Goal: Information Seeking & Learning: Learn about a topic

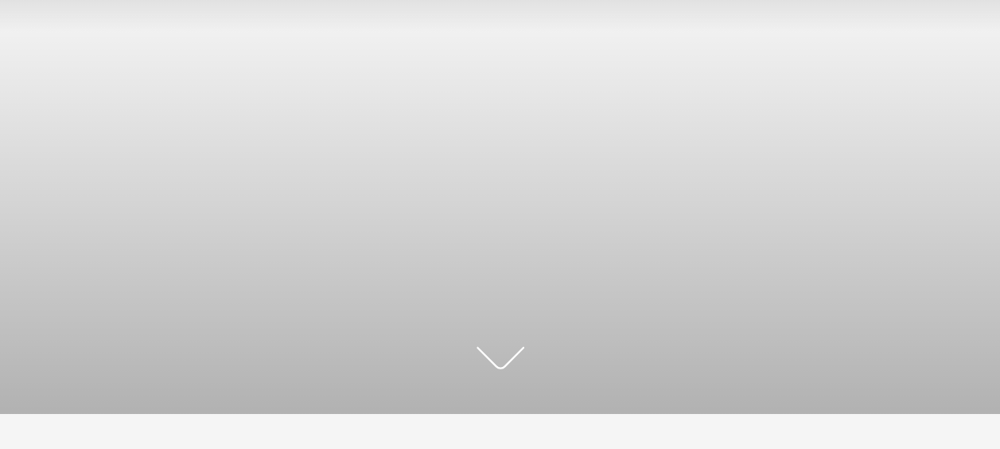
scroll to position [80, 0]
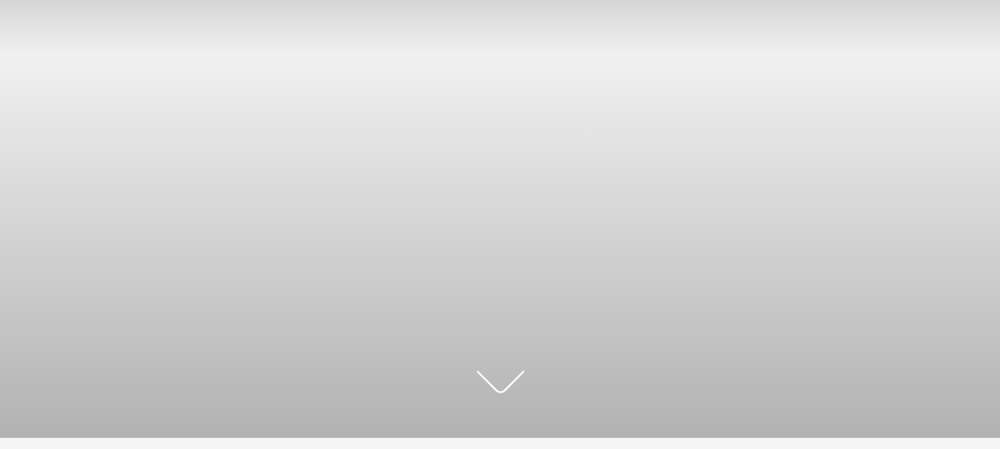
click at [500, 391] on use at bounding box center [501, 381] width 48 height 22
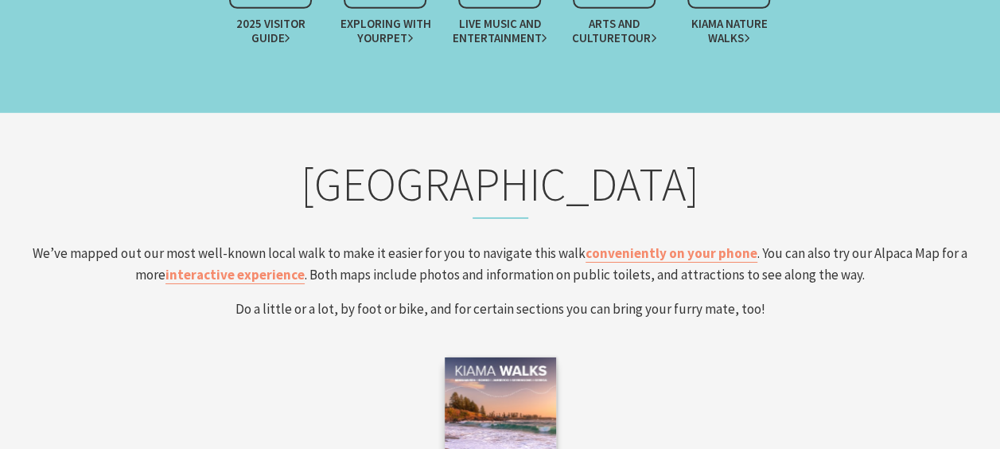
scroll to position [2665, 0]
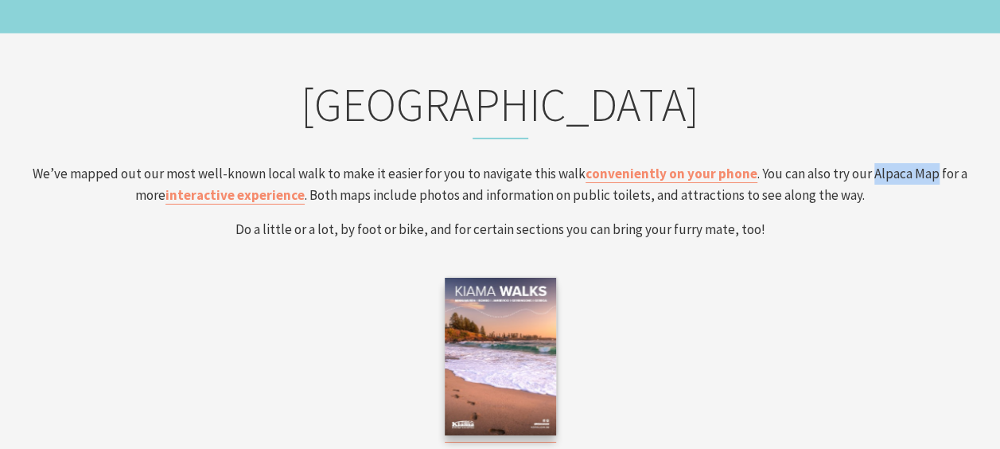
drag, startPoint x: 867, startPoint y: 170, endPoint x: 930, endPoint y: 173, distance: 62.9
click at [930, 173] on span "We’ve mapped out our most well-known local walk to make it easier for you to na…" at bounding box center [500, 185] width 935 height 40
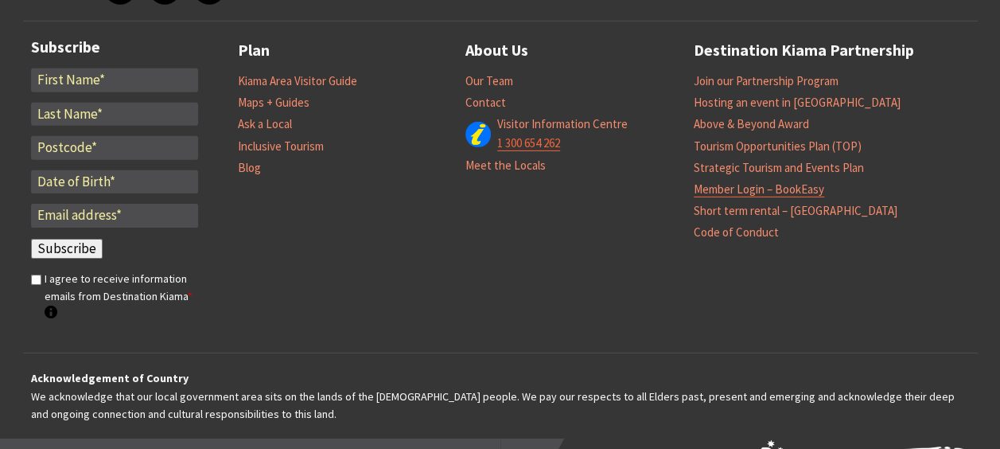
scroll to position [5420, 0]
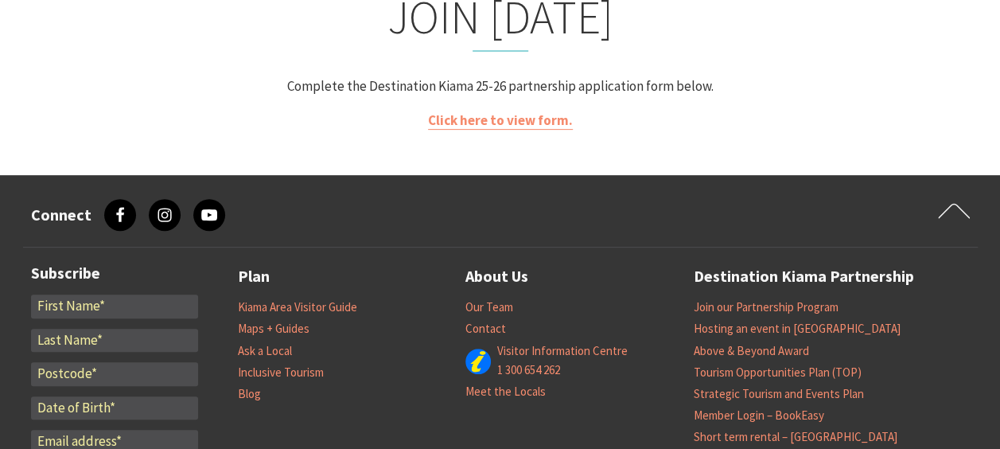
scroll to position [3183, 0]
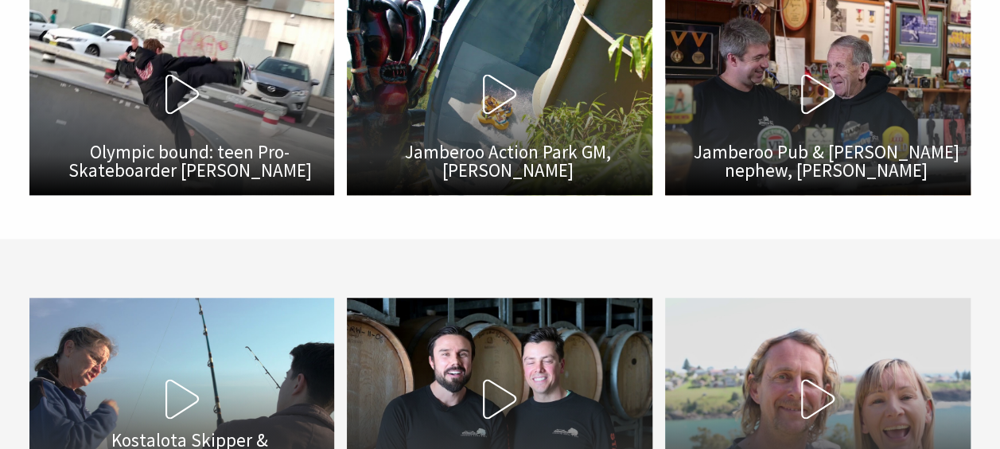
scroll to position [1114, 0]
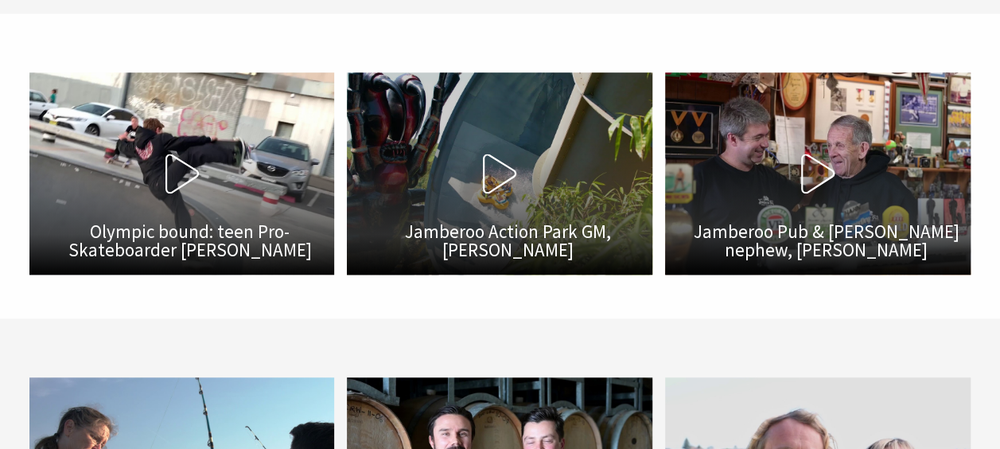
click at [492, 181] on icon at bounding box center [500, 174] width 40 height 40
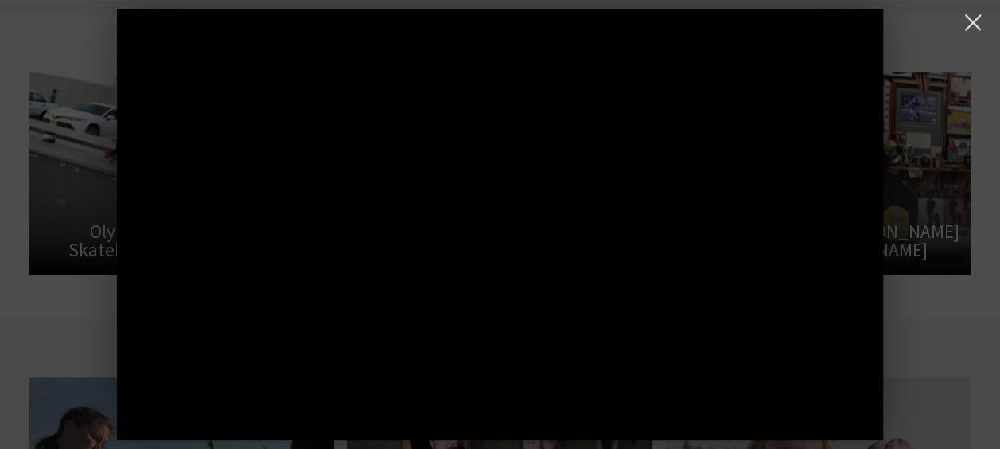
click at [49, 331] on div at bounding box center [500, 224] width 1000 height 449
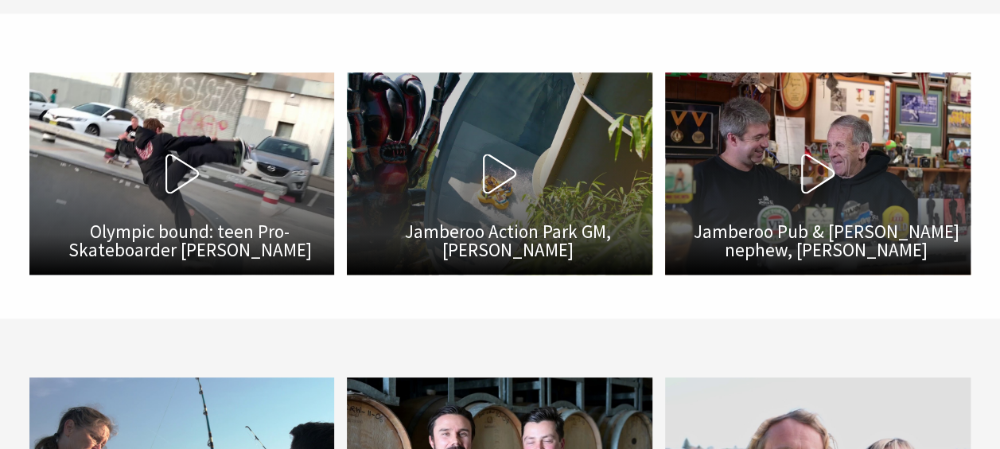
click at [456, 188] on button "Play Video Jamberoo Action Park GM, Dax Eddy" at bounding box center [501, 173] width 306 height 202
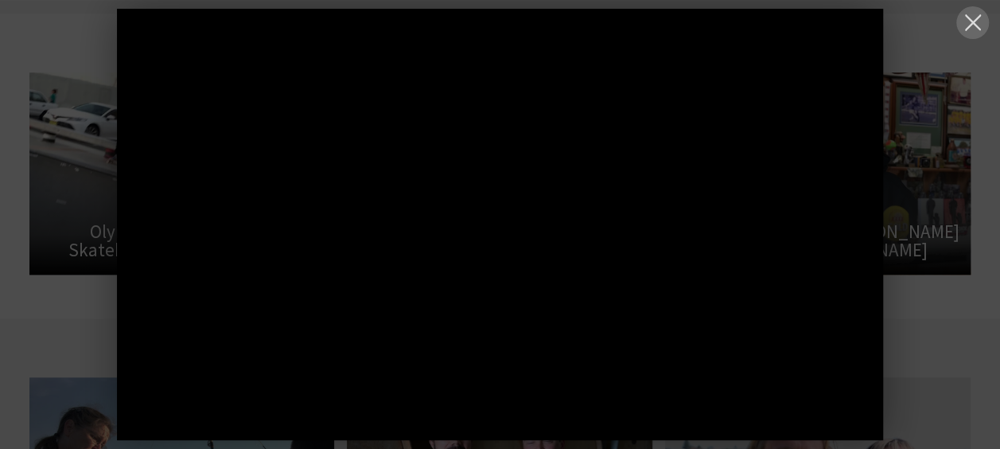
click at [969, 26] on button at bounding box center [972, 22] width 33 height 33
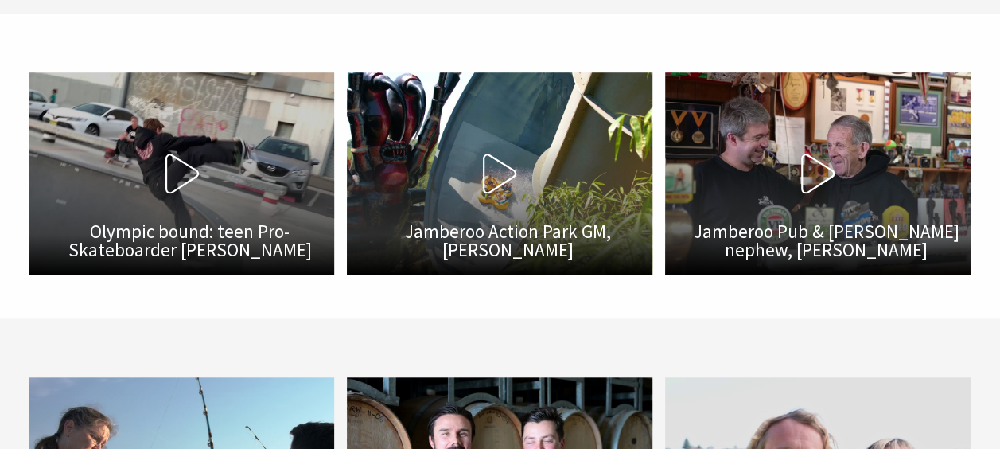
click at [230, 175] on button "Play Video Olympic bound: teen Pro-Skateboarder Kieran Woolley" at bounding box center [182, 173] width 306 height 202
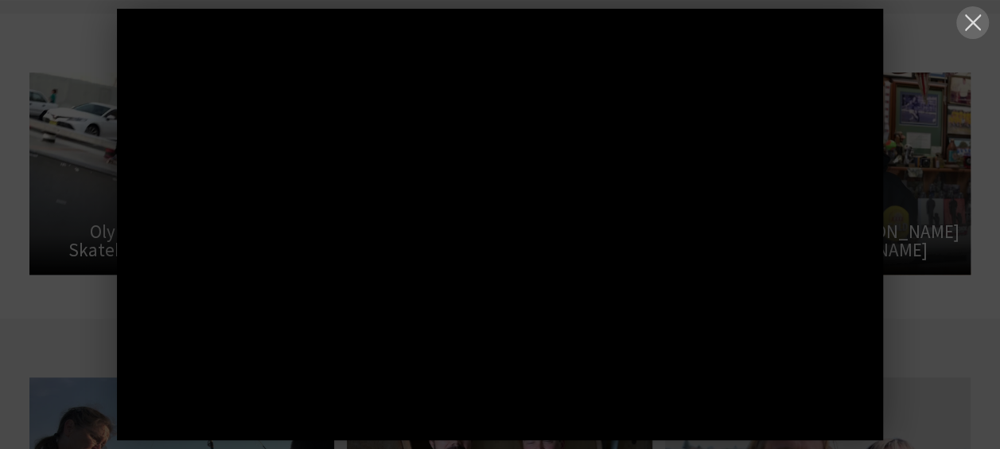
click at [975, 18] on button at bounding box center [972, 22] width 33 height 33
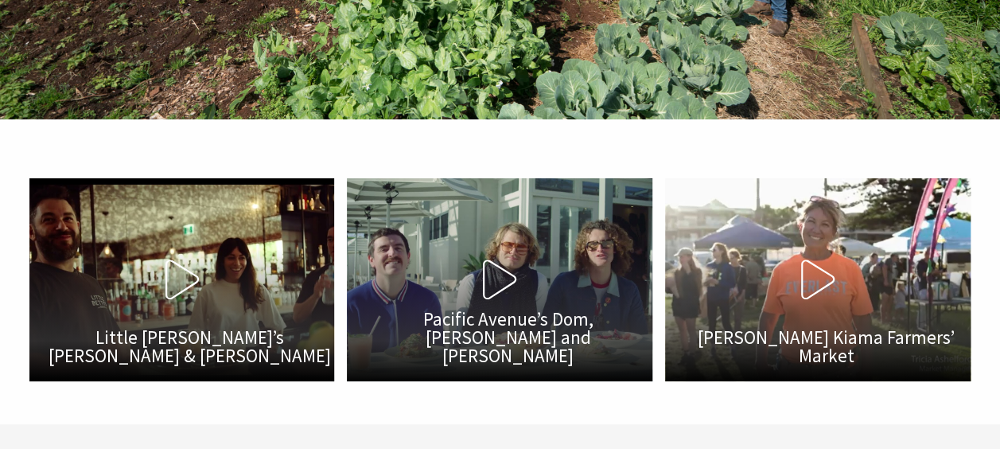
scroll to position [477, 0]
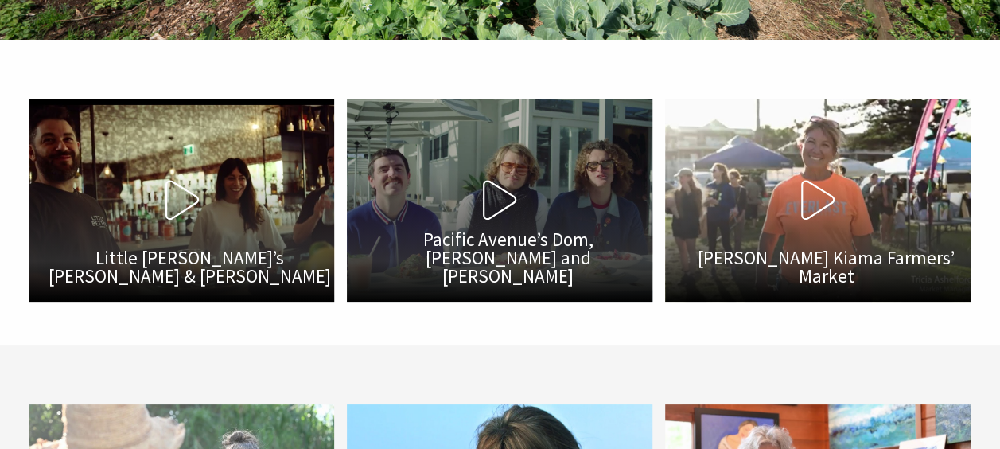
click at [519, 189] on icon at bounding box center [500, 200] width 40 height 40
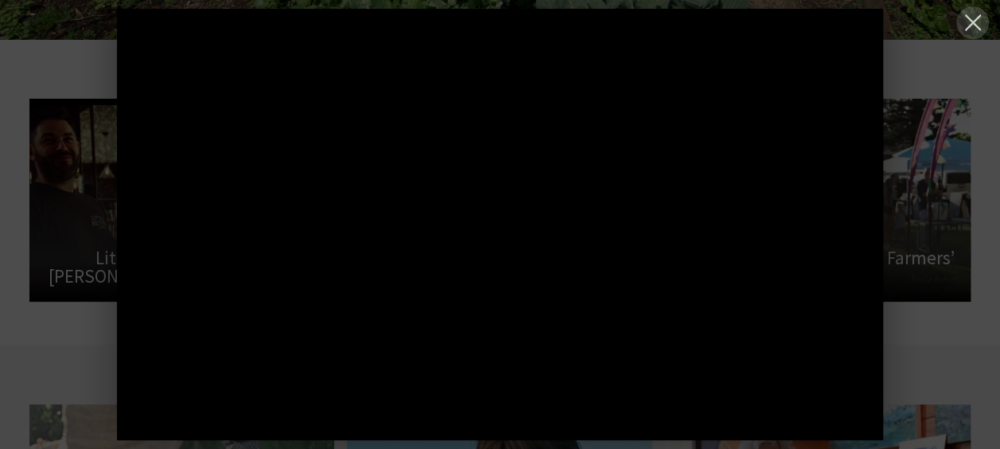
click at [974, 22] on button at bounding box center [972, 22] width 33 height 33
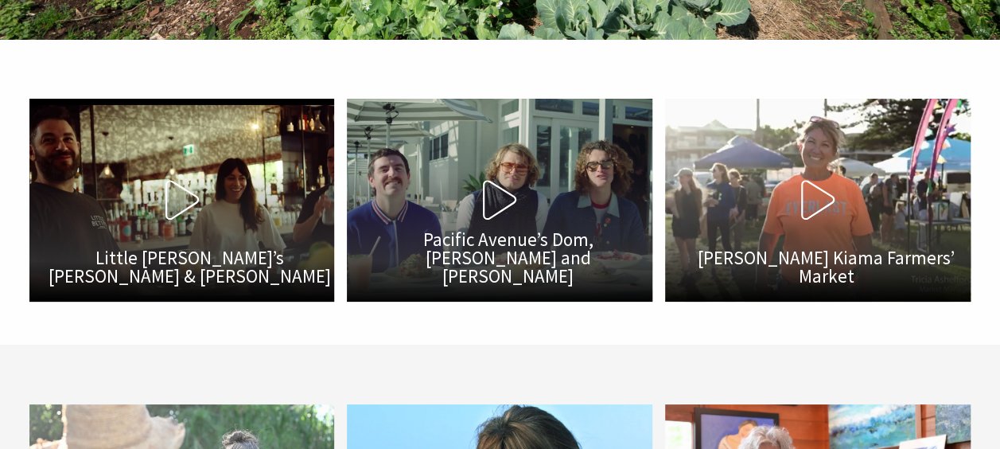
scroll to position [0, 0]
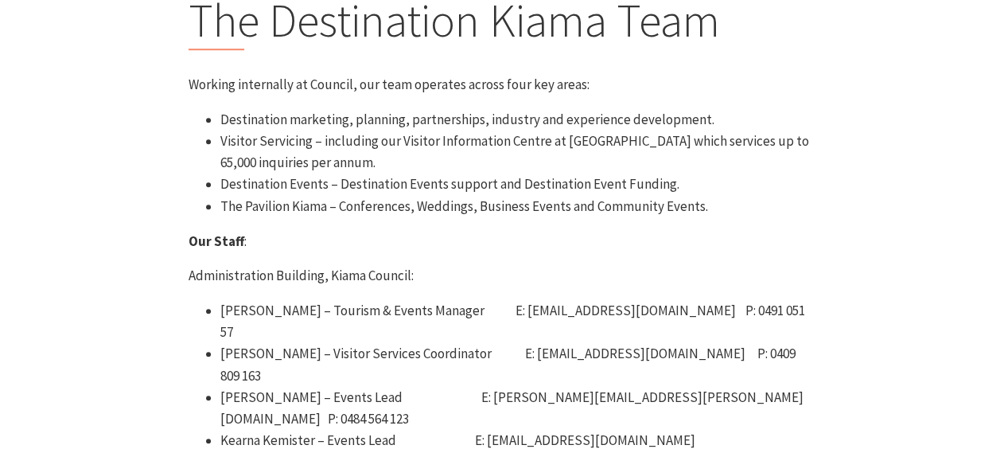
scroll to position [637, 0]
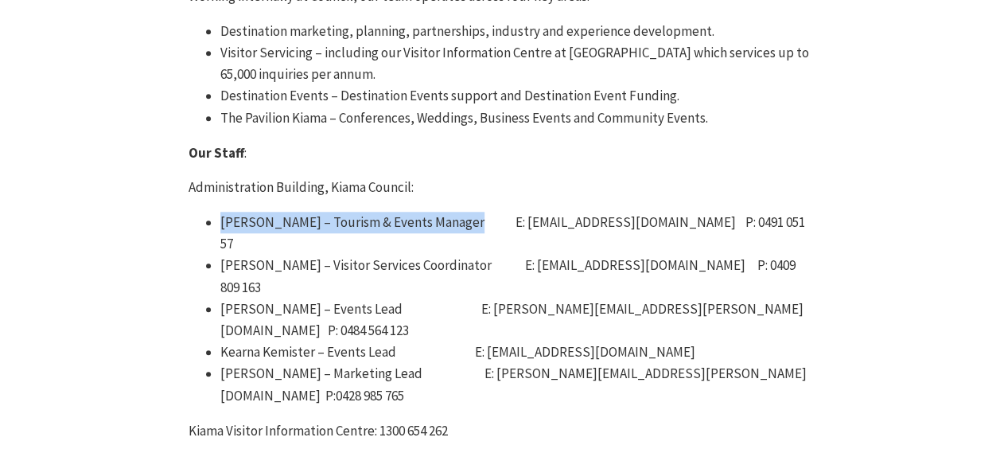
drag, startPoint x: 221, startPoint y: 199, endPoint x: 450, endPoint y: 200, distance: 229.1
click at [450, 212] on li "Sally Bursell – Tourism & Events Manager E: sallyb@kiama.nsw.gov.au P: 0491 051…" at bounding box center [516, 233] width 592 height 43
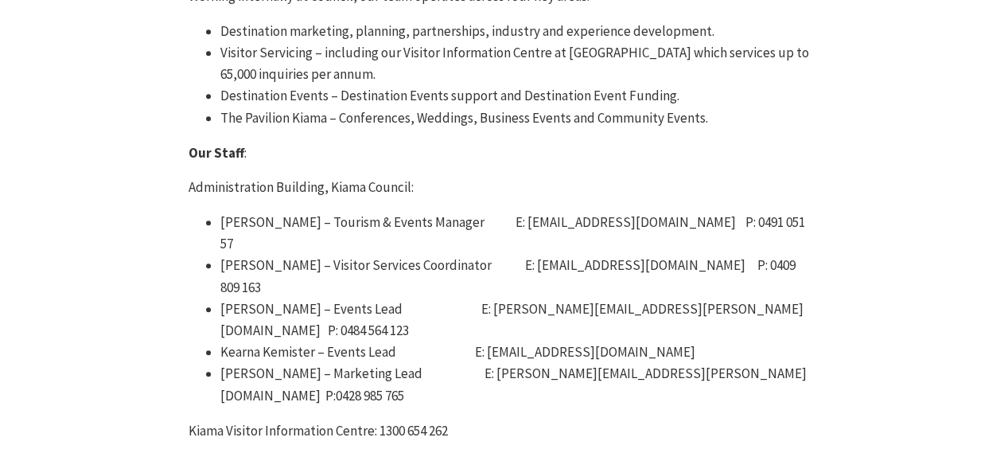
click at [318, 341] on li "Kearna Kemister – Events Lead E: Kearna.kemister@kiama.nsw.gov.au" at bounding box center [516, 351] width 592 height 21
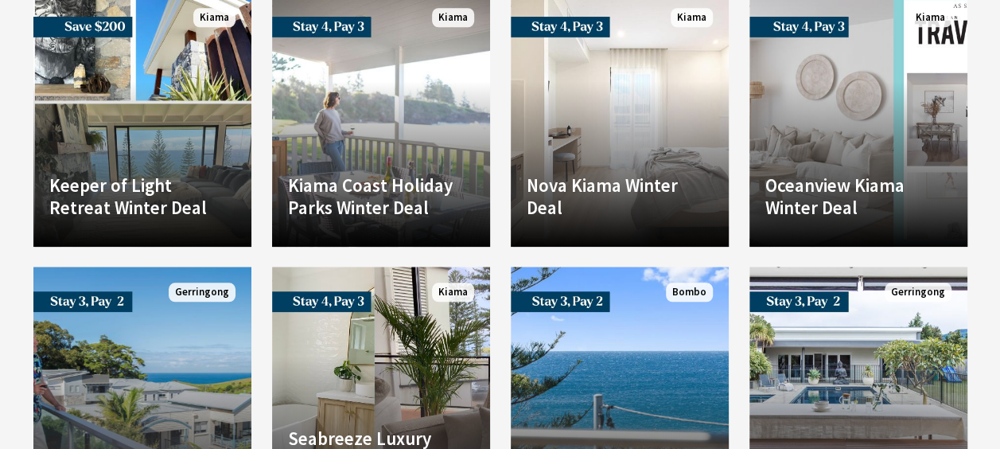
scroll to position [3421, 0]
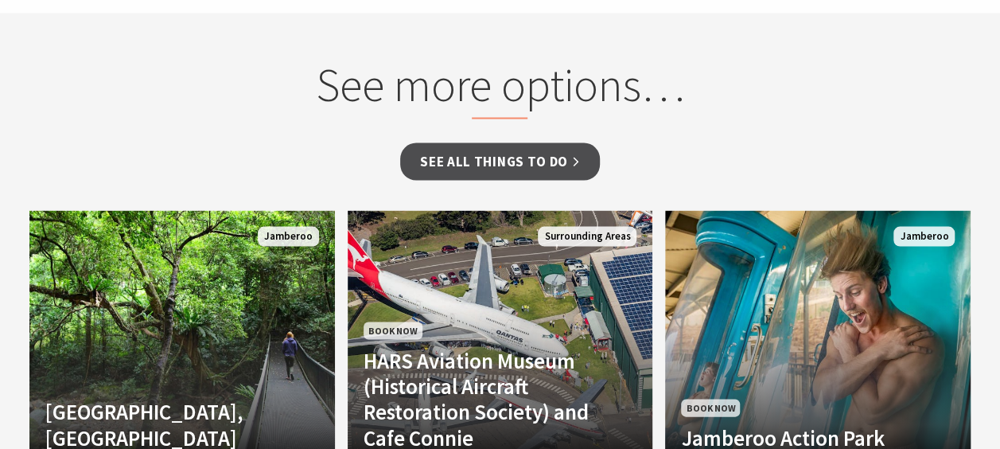
scroll to position [1629, 0]
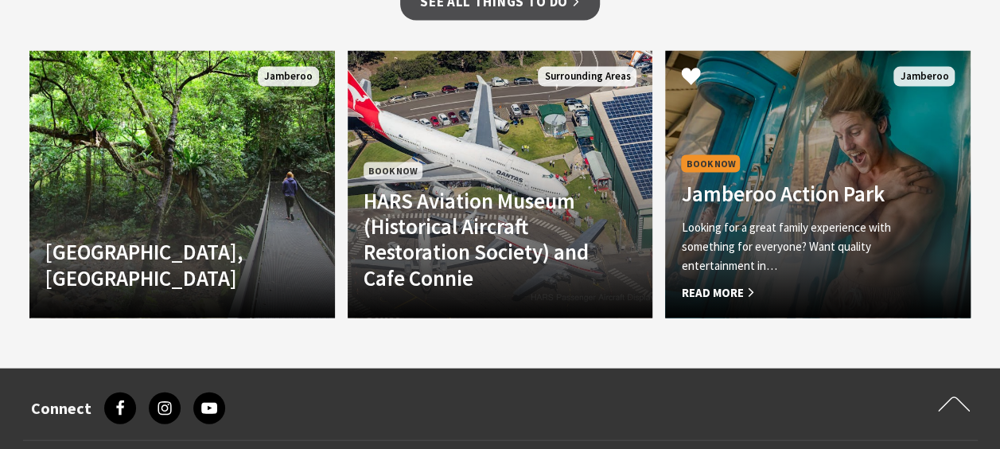
click at [820, 134] on link "Book Now Jamberoo Action Park Looking for a great family experience with someth…" at bounding box center [818, 184] width 306 height 267
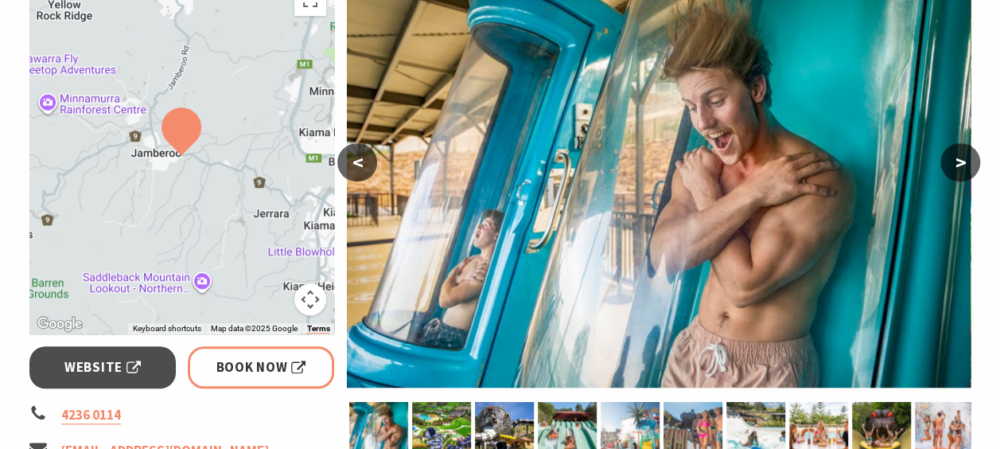
scroll to position [477, 0]
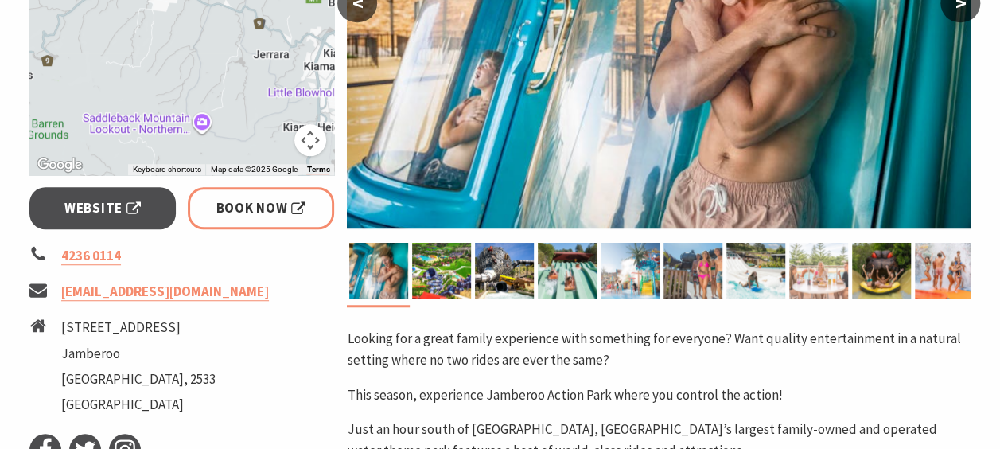
click at [815, 274] on img at bounding box center [818, 271] width 59 height 56
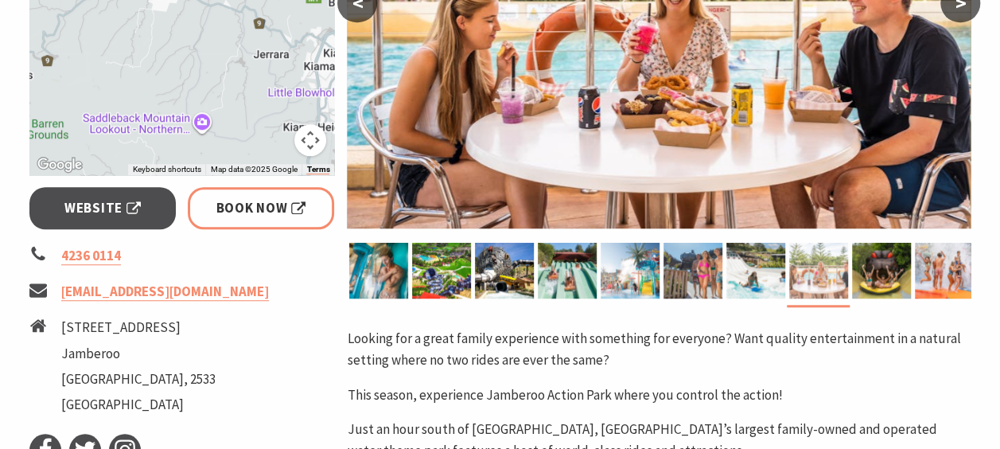
scroll to position [398, 0]
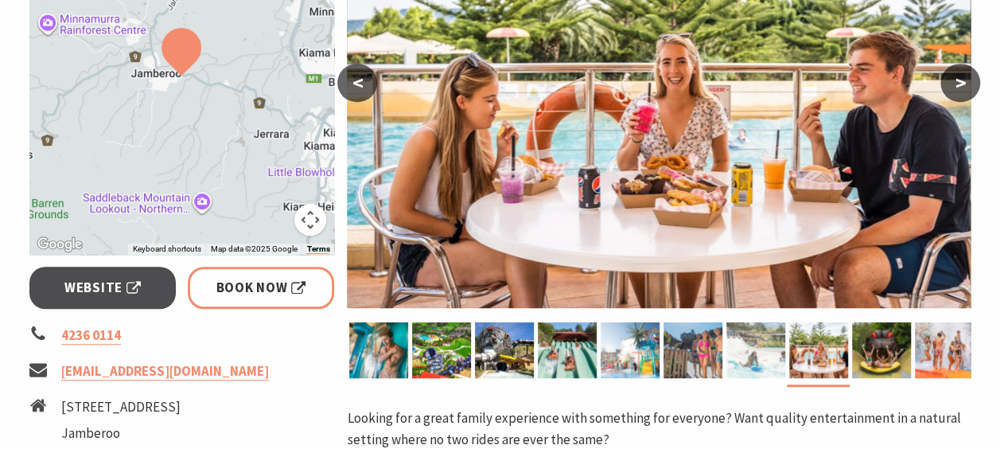
click at [752, 345] on img at bounding box center [755, 350] width 59 height 56
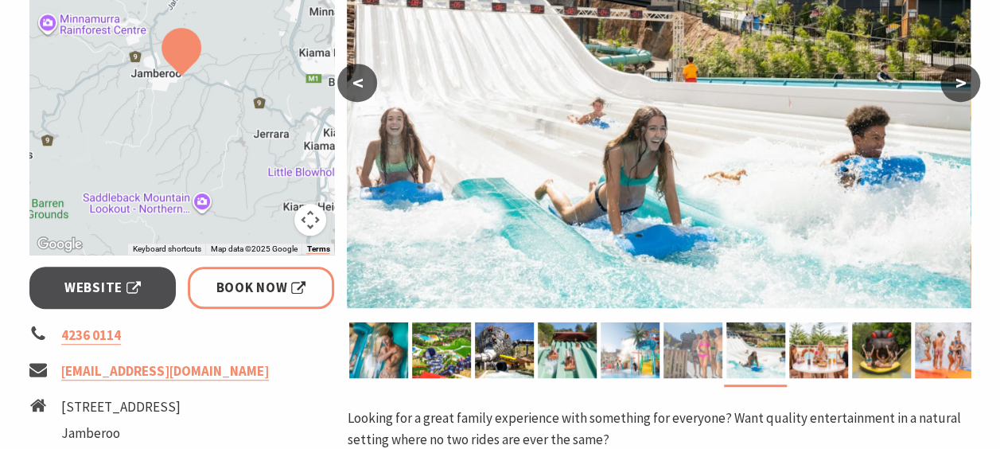
click at [682, 351] on img at bounding box center [693, 350] width 59 height 56
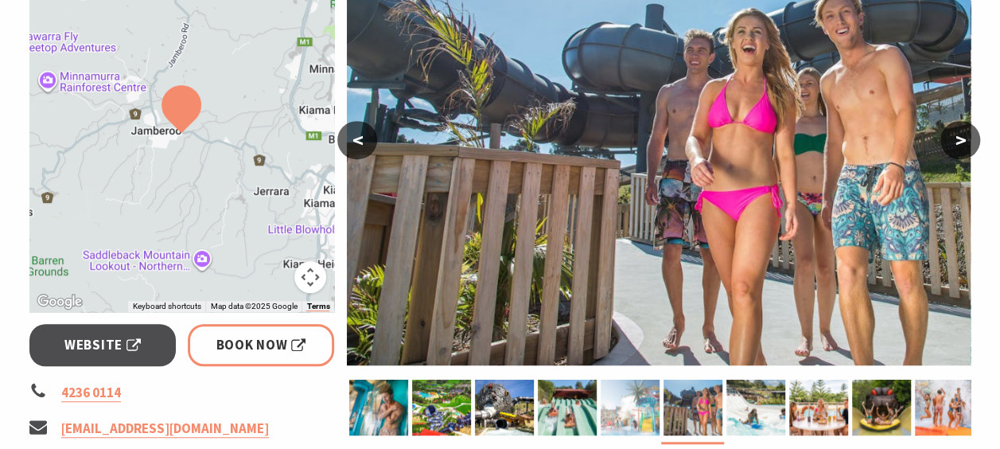
scroll to position [318, 0]
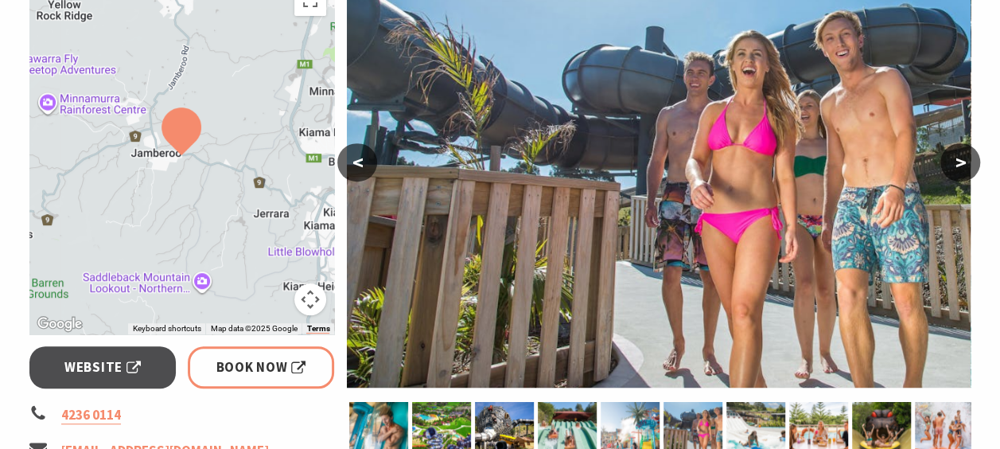
click at [551, 369] on img at bounding box center [659, 182] width 624 height 411
click at [558, 405] on img at bounding box center [567, 430] width 59 height 56
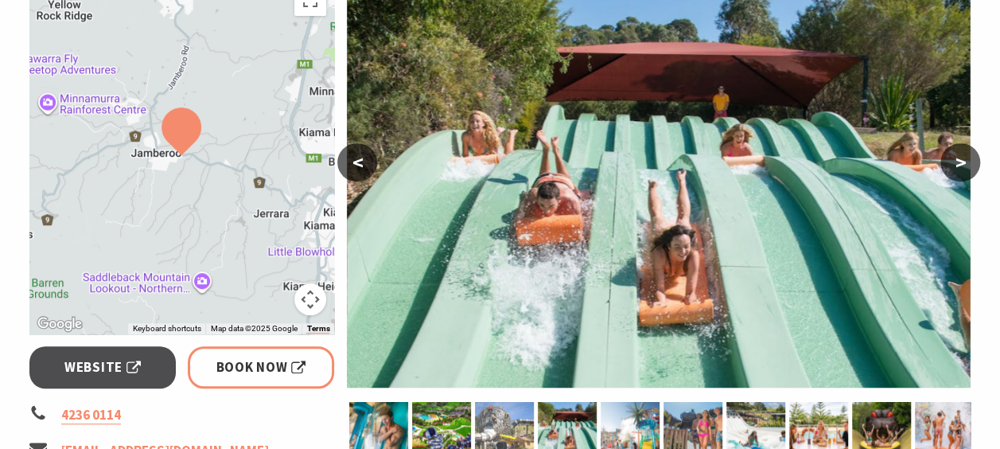
click at [495, 422] on img at bounding box center [504, 430] width 59 height 56
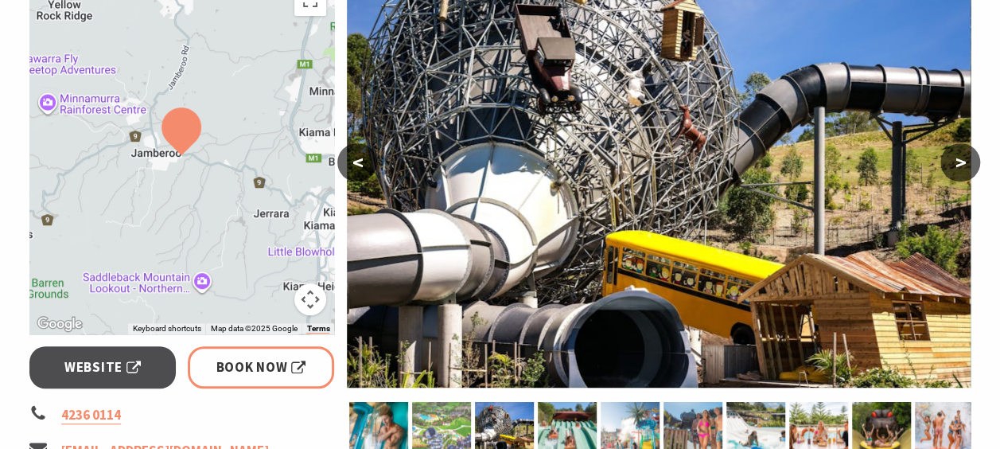
click at [415, 419] on img at bounding box center [441, 430] width 59 height 56
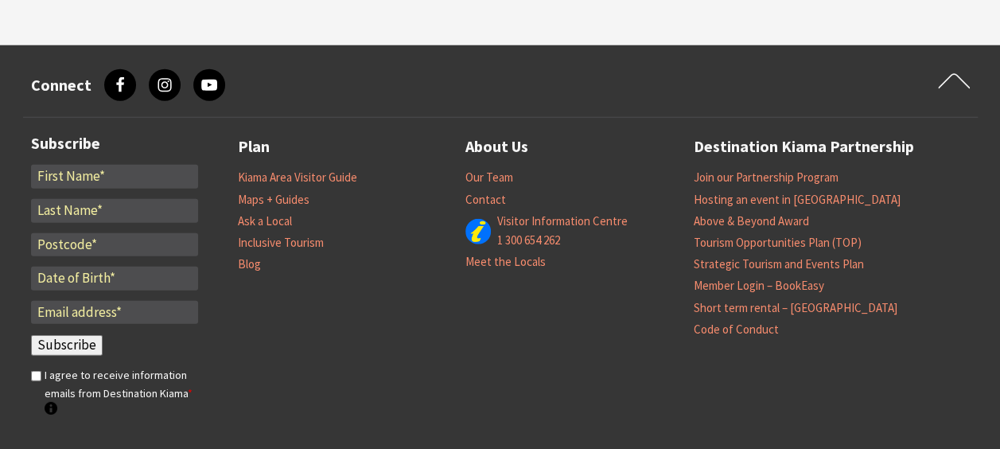
scroll to position [2074, 0]
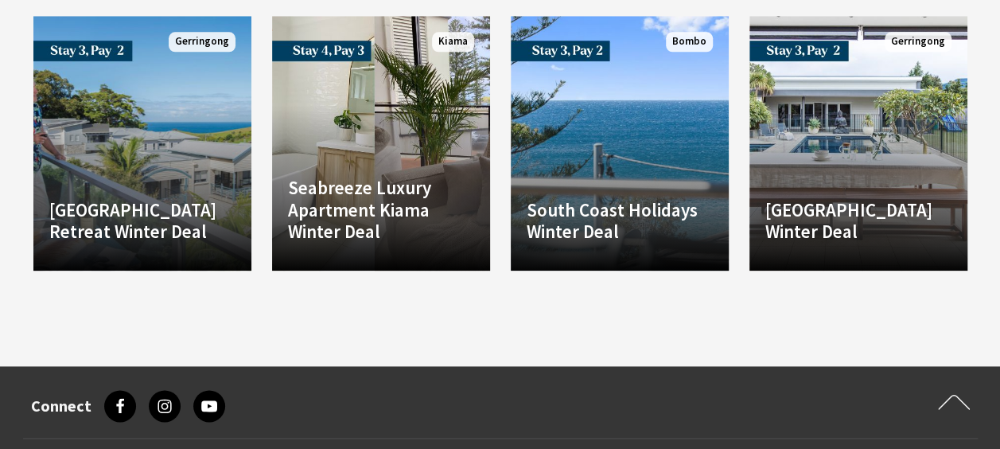
scroll to position [4137, 0]
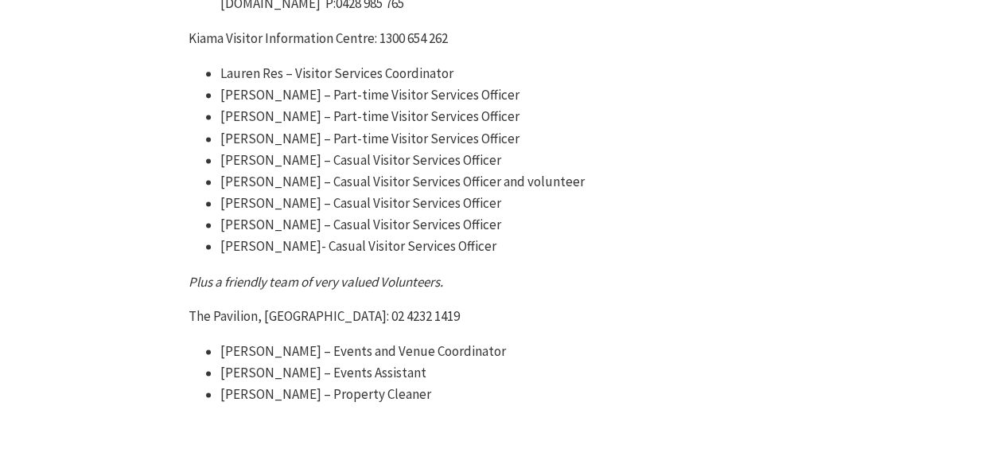
scroll to position [1034, 0]
